Goal: Navigation & Orientation: Find specific page/section

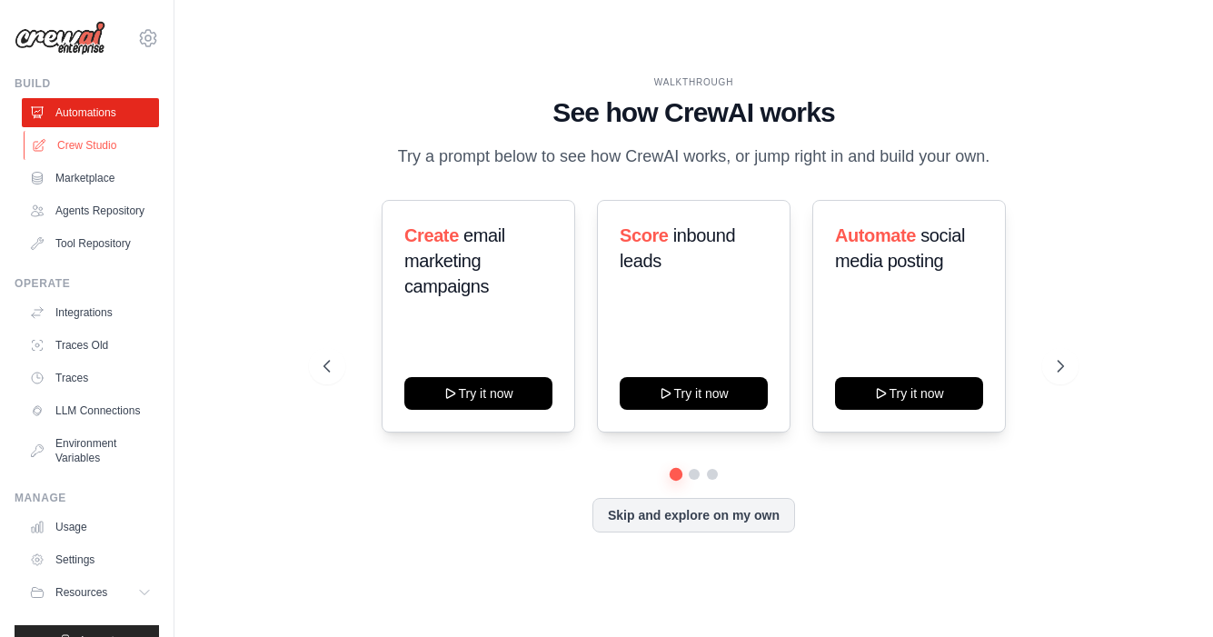
click at [90, 146] on link "Crew Studio" at bounding box center [92, 145] width 137 height 29
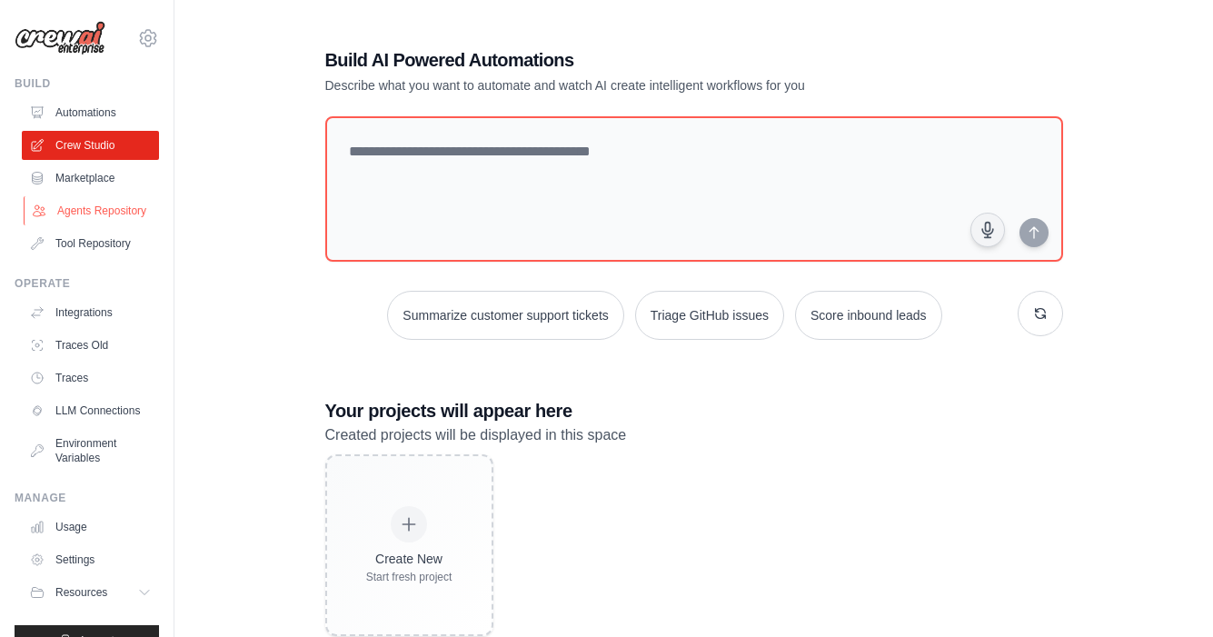
click at [111, 210] on link "Agents Repository" at bounding box center [92, 210] width 137 height 29
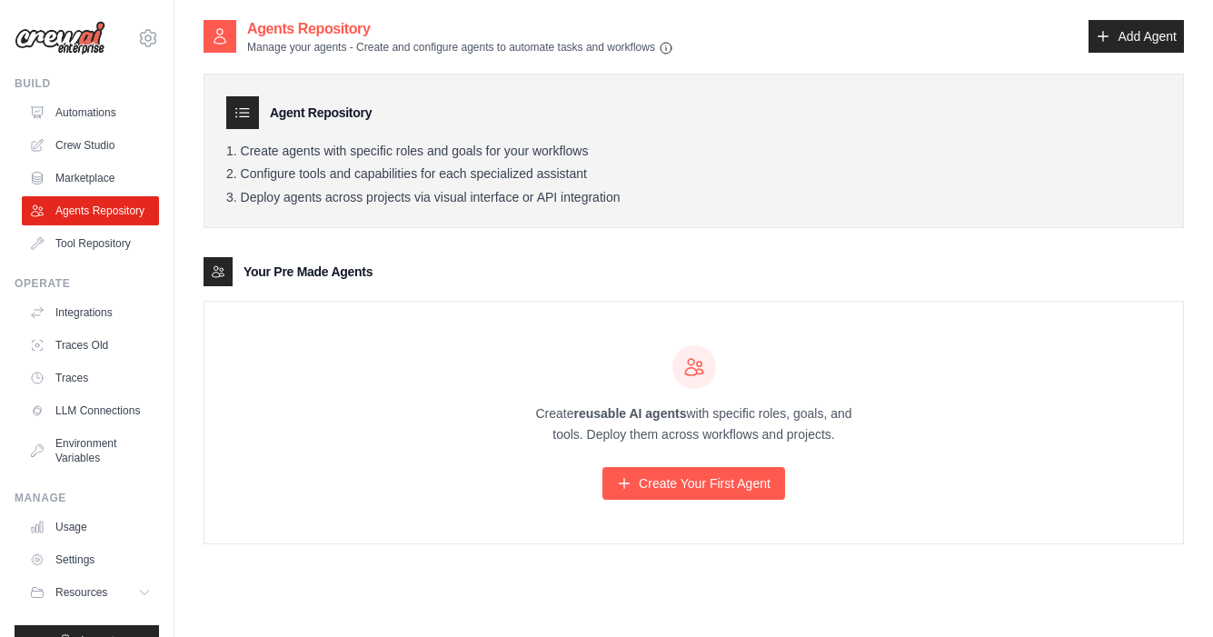
click at [851, 242] on div "Agent Repository Create agents with specific roles and goals for your workflows…" at bounding box center [694, 299] width 981 height 489
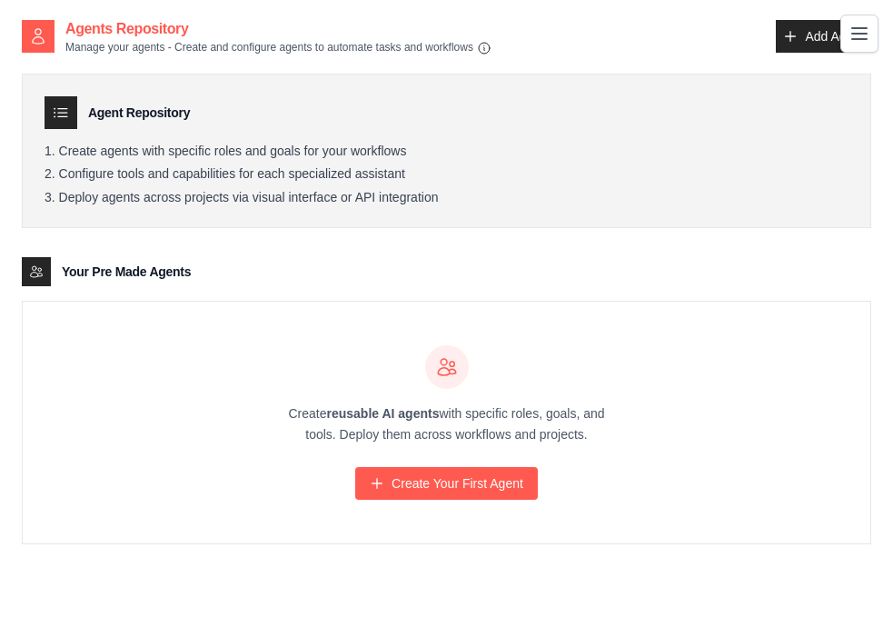
click at [104, 443] on div "Create reusable AI agents with specific roles, goals, and tools. Deploy them ac…" at bounding box center [447, 423] width 848 height 242
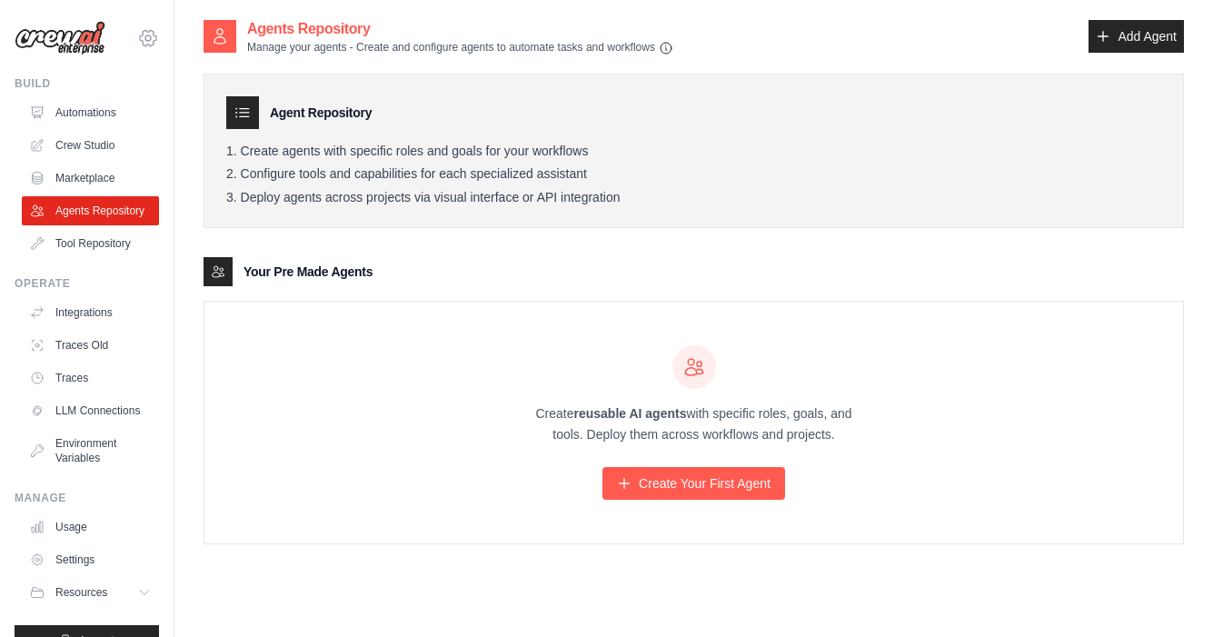
click at [156, 28] on icon at bounding box center [148, 38] width 22 height 22
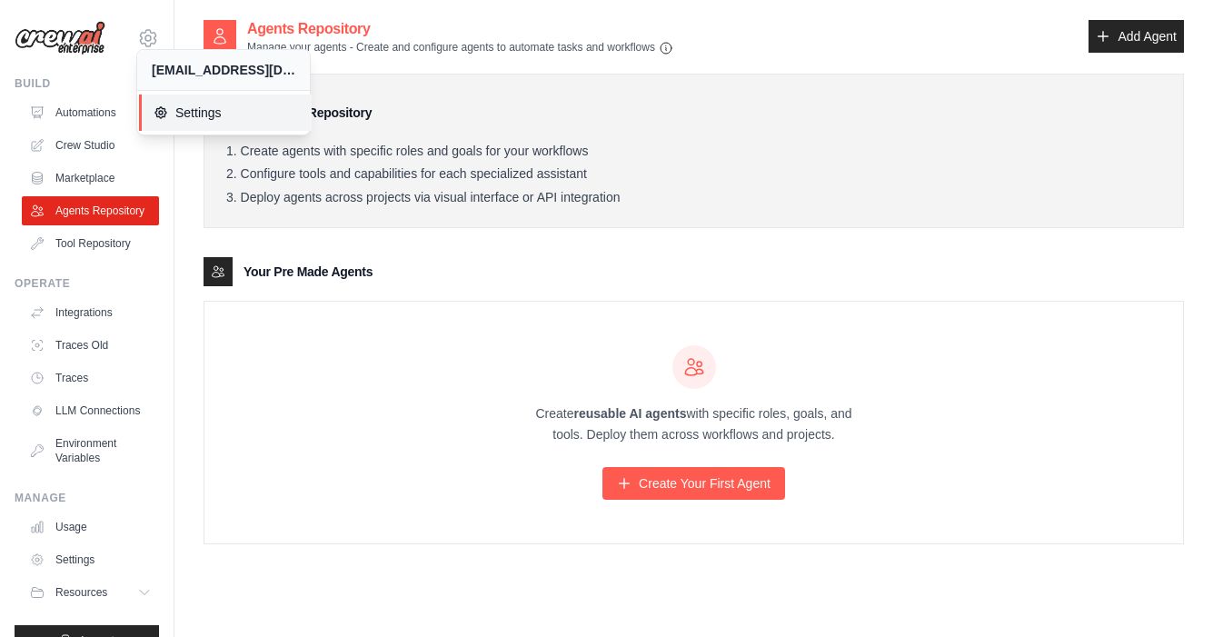
click at [179, 121] on span "Settings" at bounding box center [226, 113] width 144 height 18
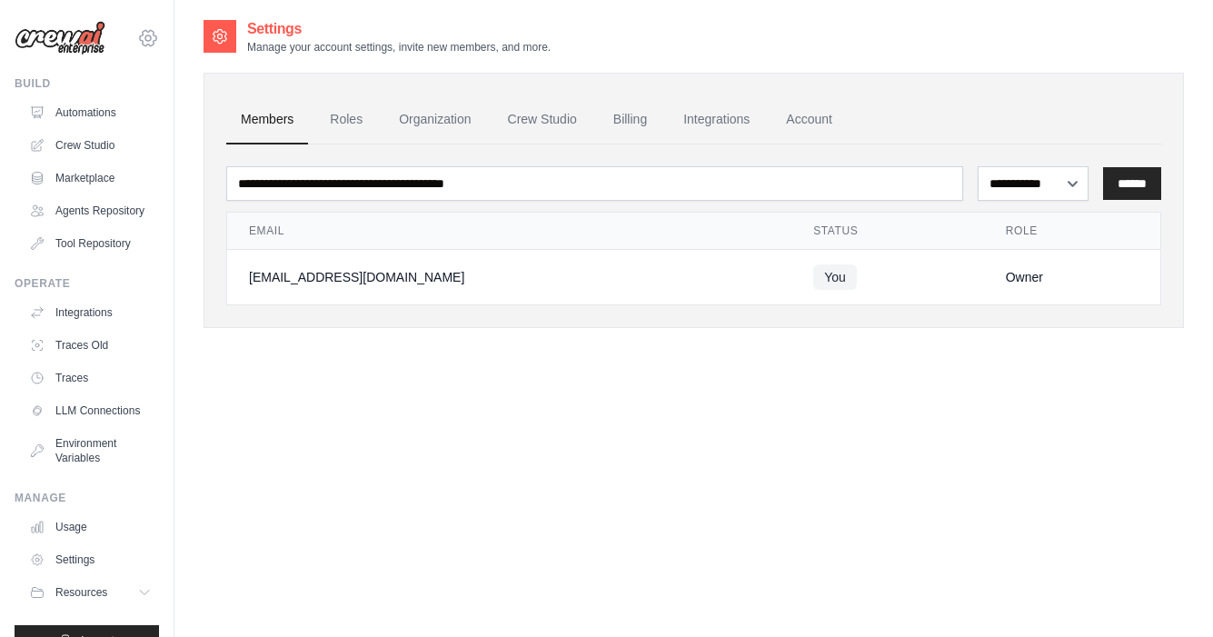
click at [150, 34] on icon at bounding box center [148, 38] width 22 height 22
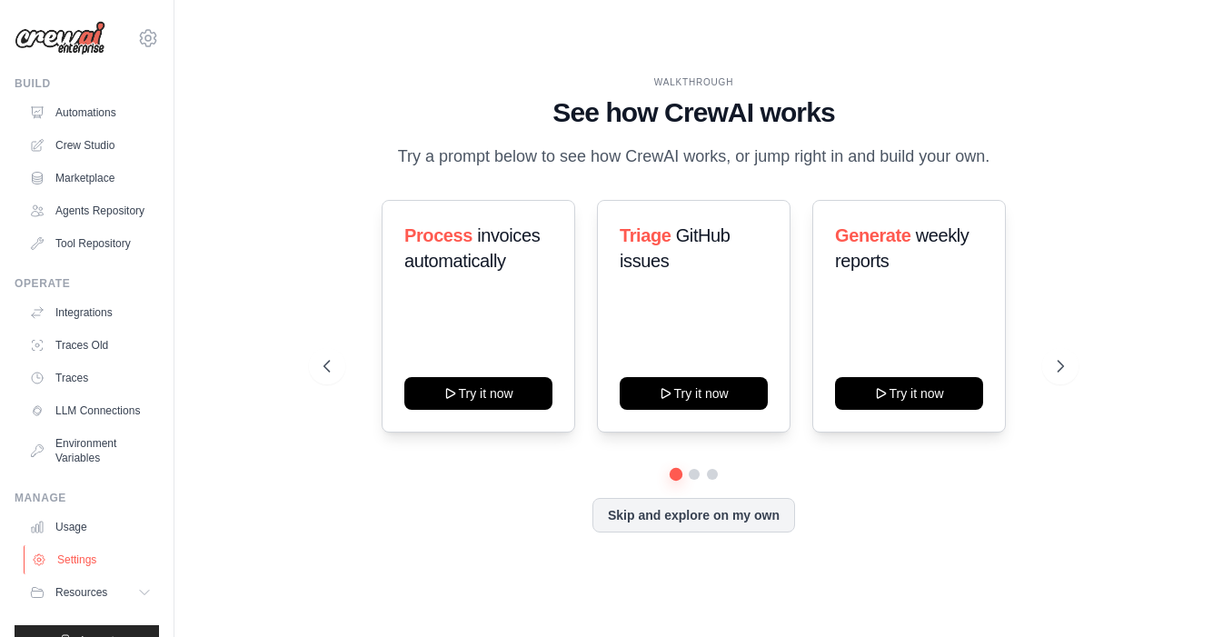
scroll to position [34, 0]
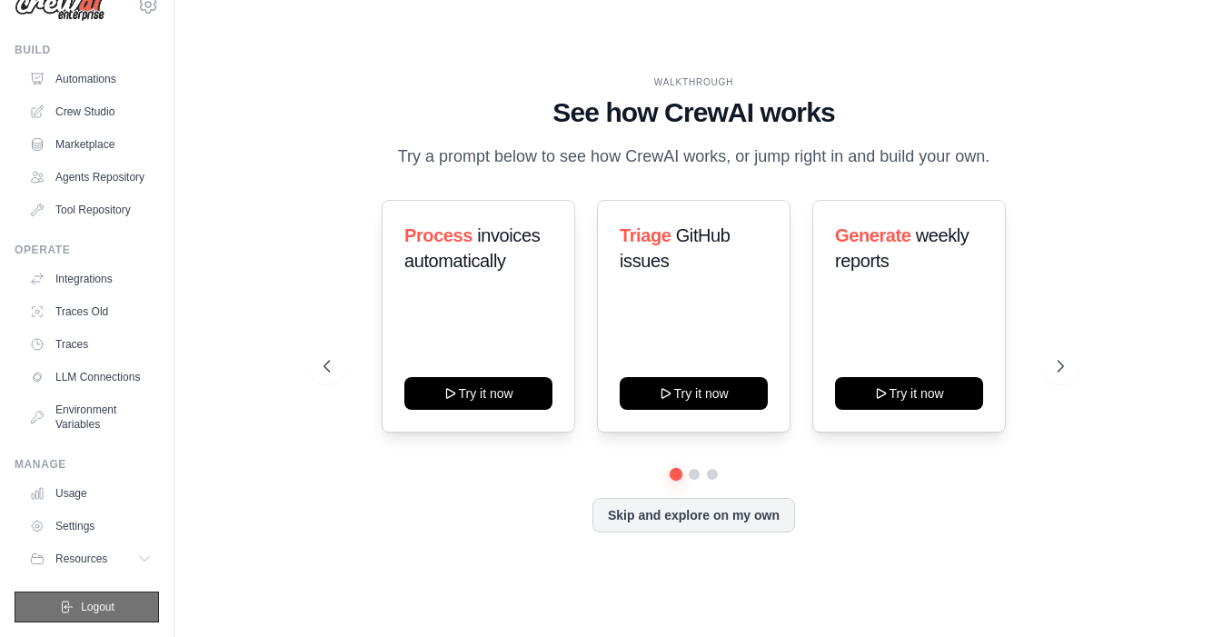
click at [55, 595] on button "Logout" at bounding box center [87, 607] width 144 height 31
